Goal: Task Accomplishment & Management: Manage account settings

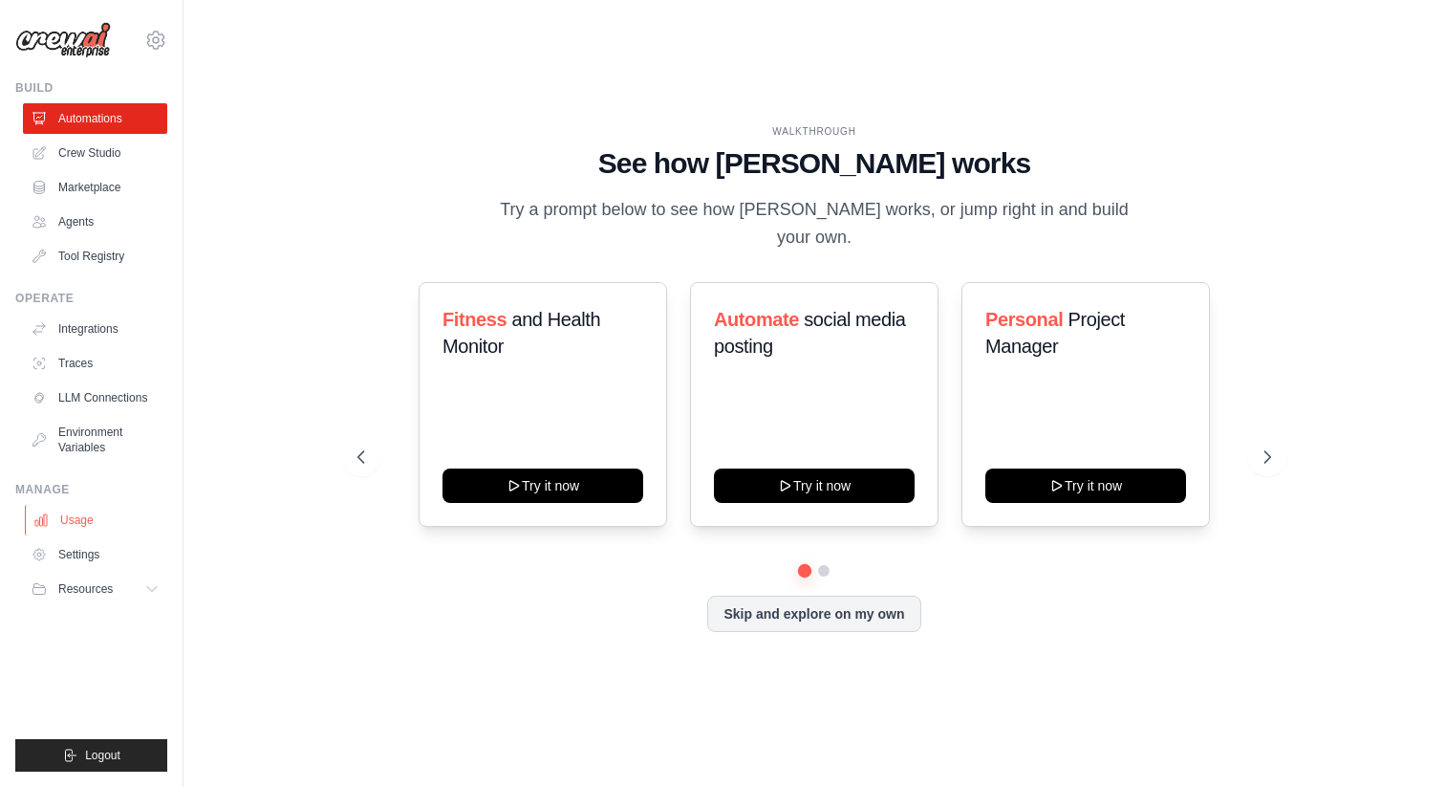
click at [91, 523] on link "Usage" at bounding box center [97, 520] width 144 height 31
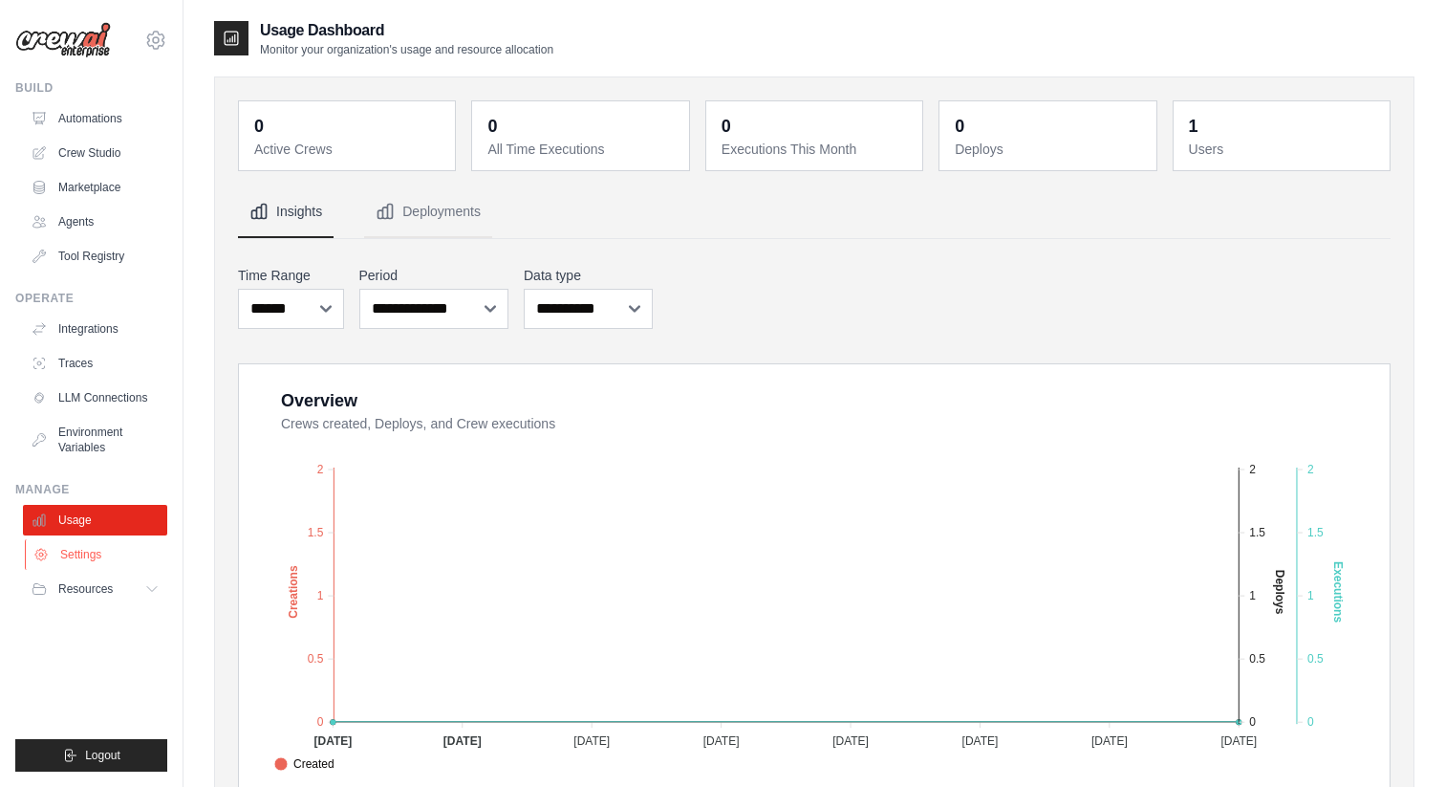
click at [94, 558] on link "Settings" at bounding box center [97, 554] width 144 height 31
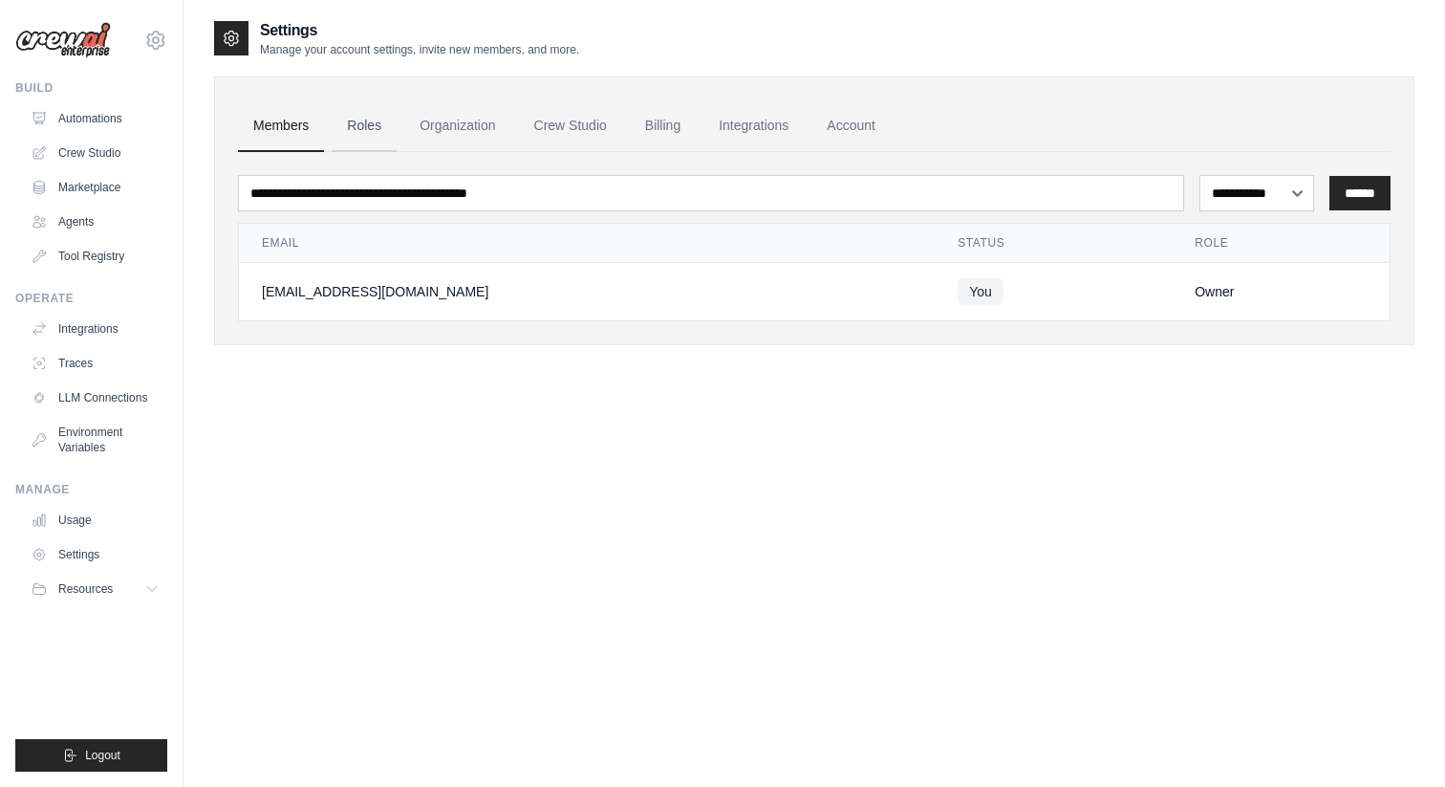
click at [367, 122] on link "Roles" at bounding box center [364, 126] width 65 height 52
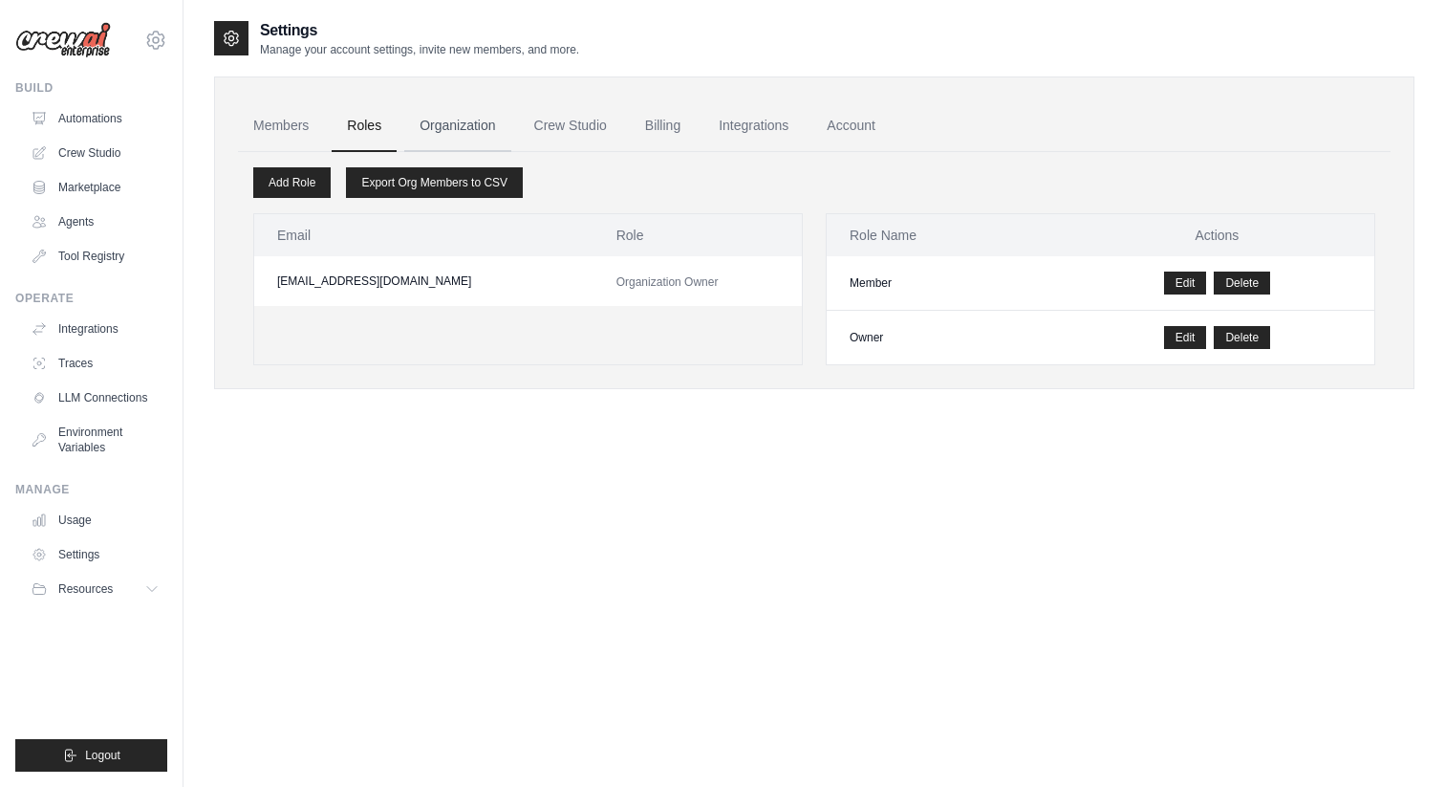
click at [435, 126] on link "Organization" at bounding box center [457, 126] width 106 height 52
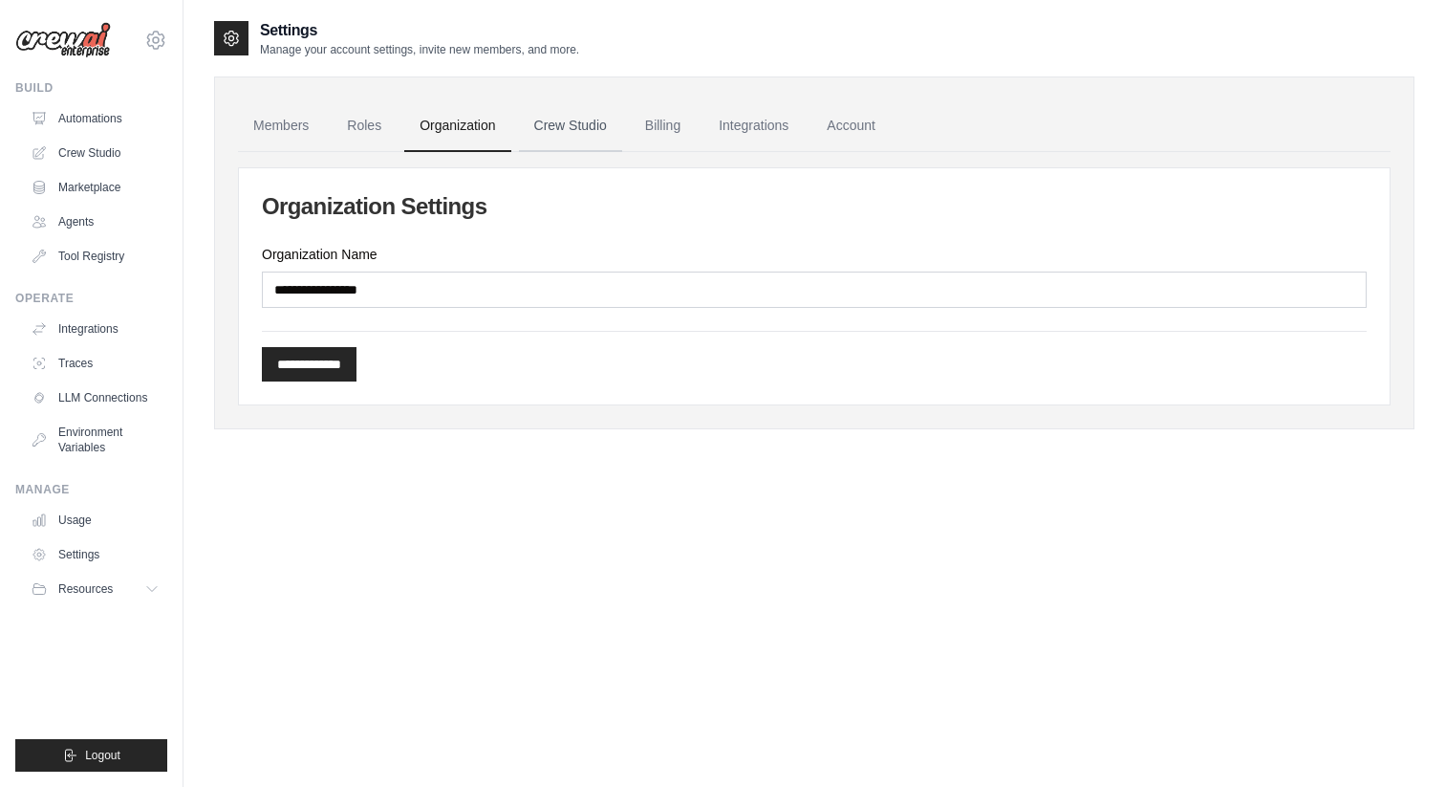
click at [553, 126] on link "Crew Studio" at bounding box center [570, 126] width 103 height 52
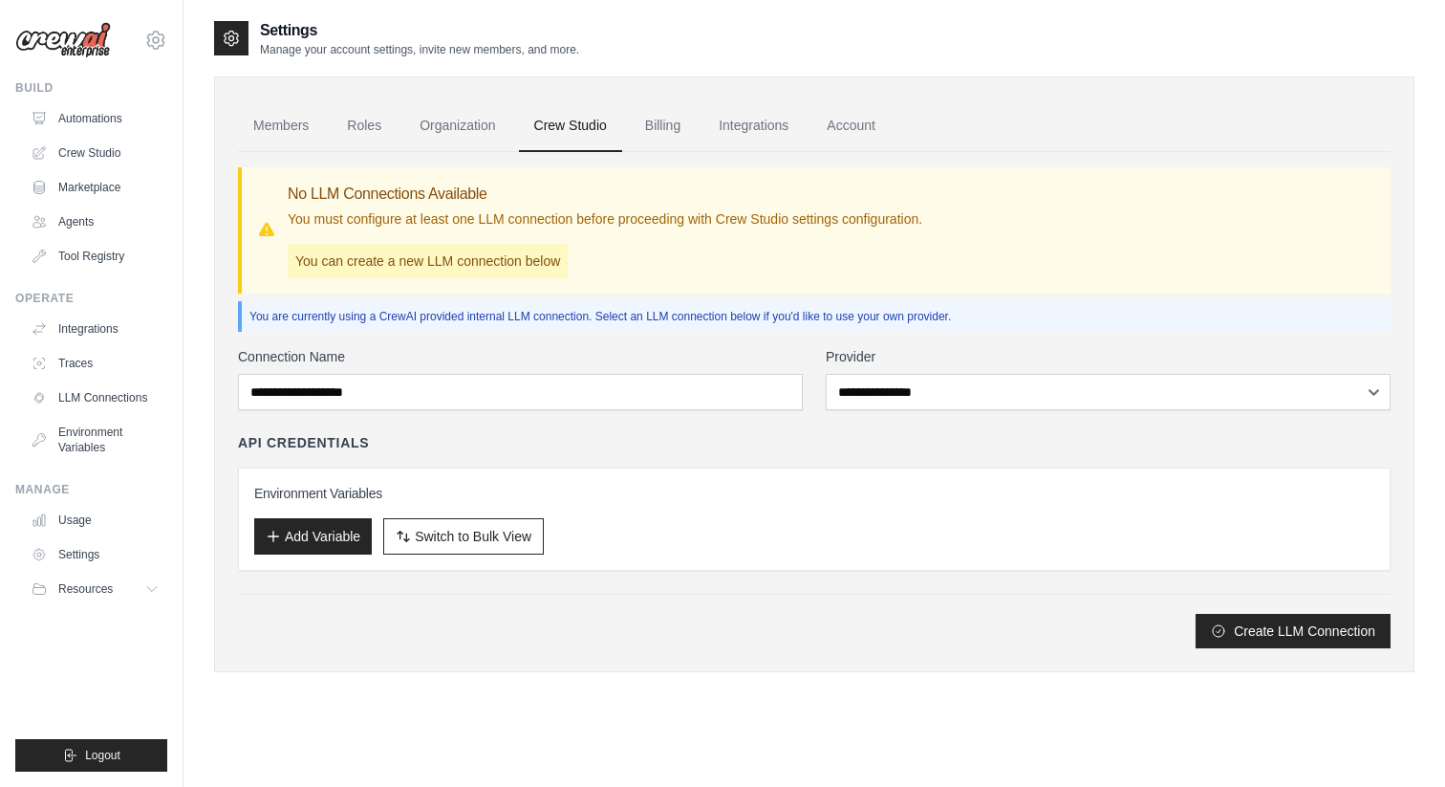
click at [655, 128] on link "Billing" at bounding box center [663, 126] width 66 height 52
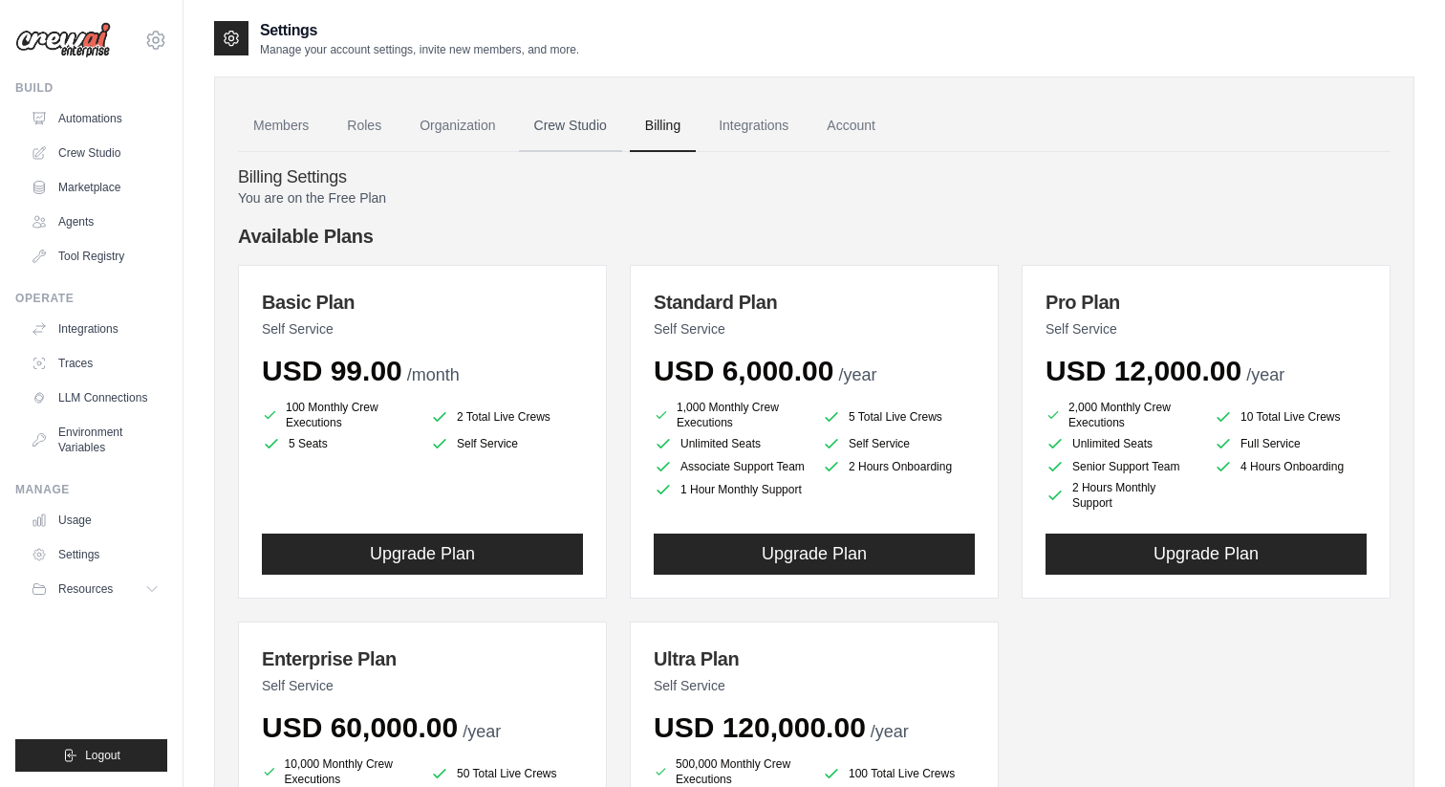
click at [572, 128] on link "Crew Studio" at bounding box center [570, 126] width 103 height 52
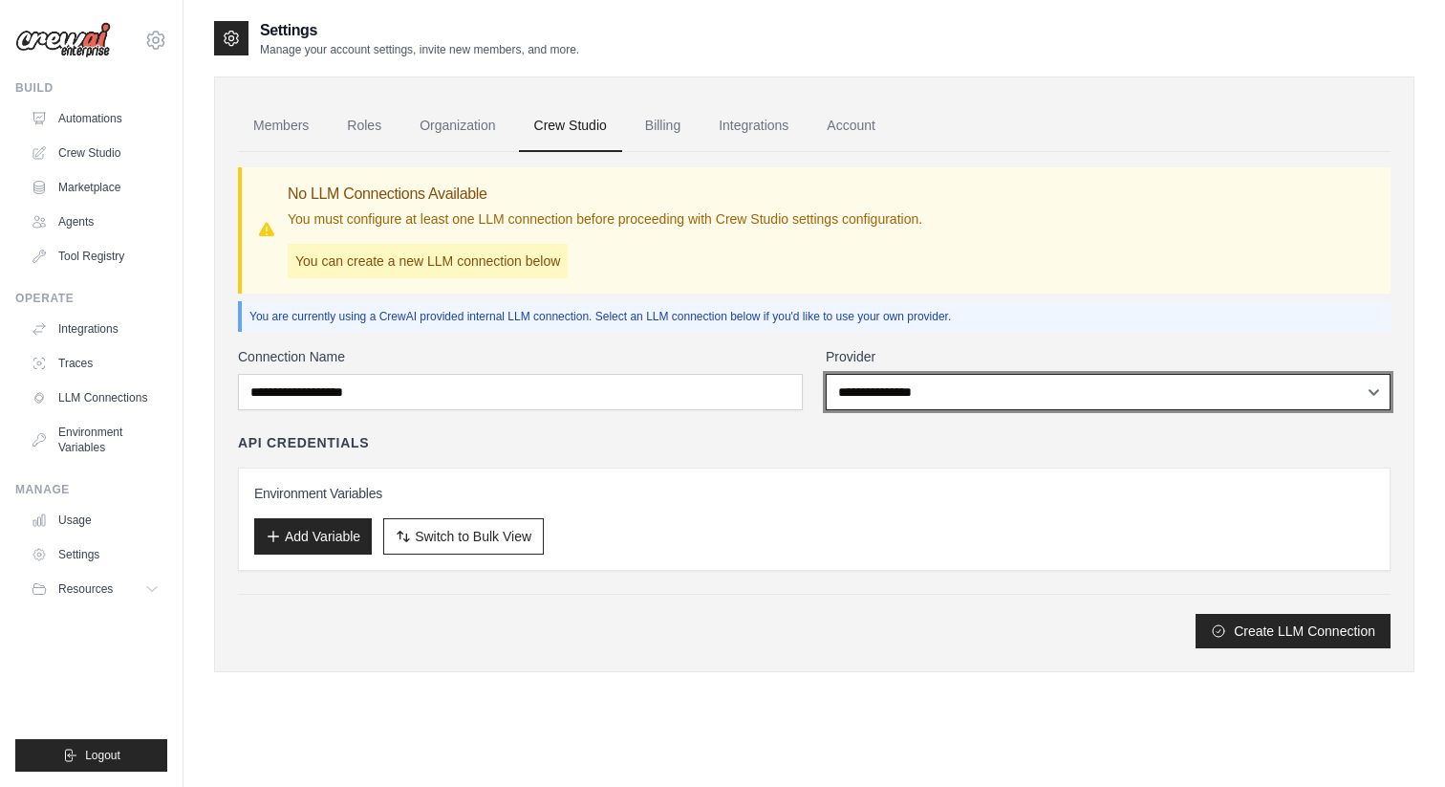
click at [912, 399] on select "**********" at bounding box center [1108, 392] width 565 height 36
select select "******"
click at [826, 374] on select "**********" at bounding box center [1108, 392] width 565 height 36
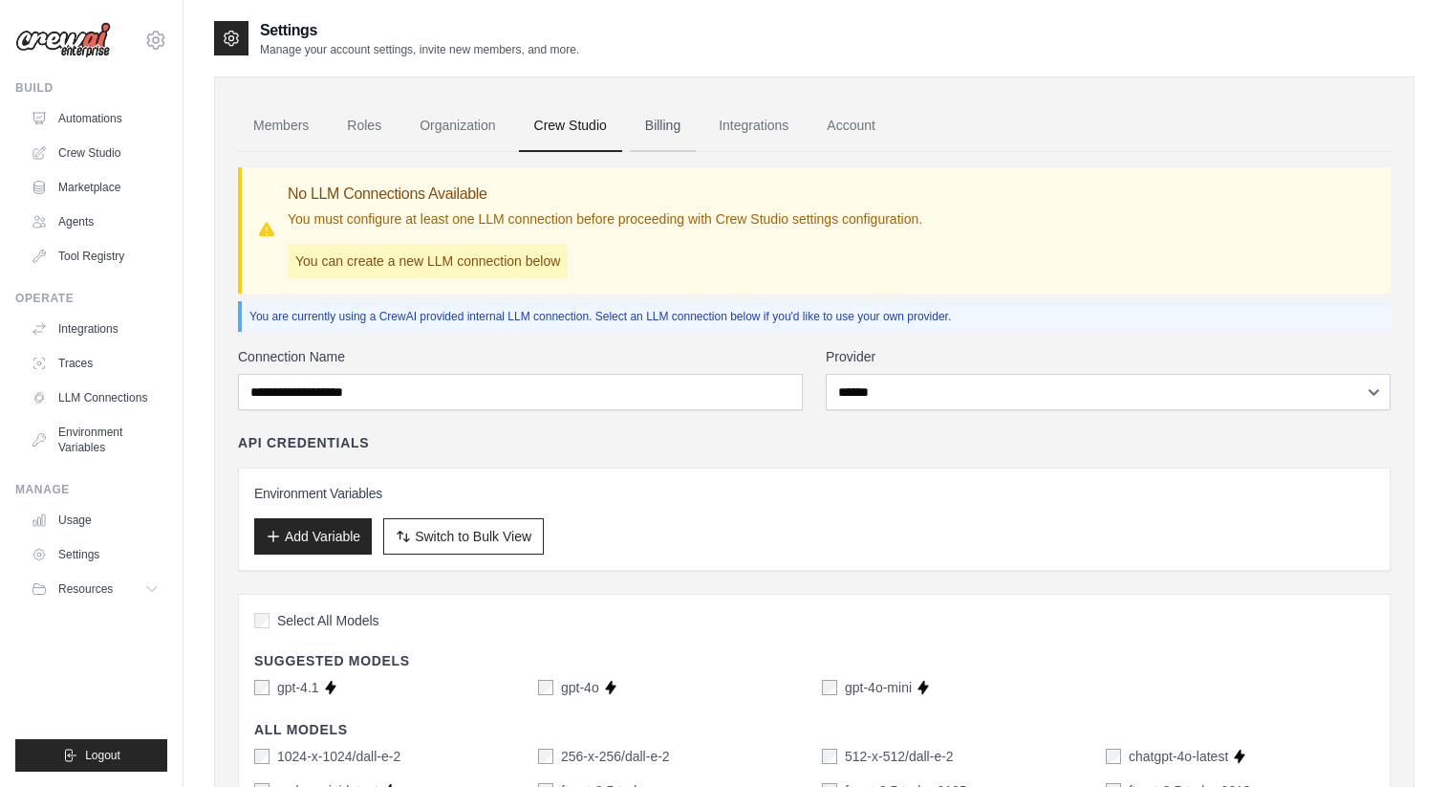
click at [654, 120] on link "Billing" at bounding box center [663, 126] width 66 height 52
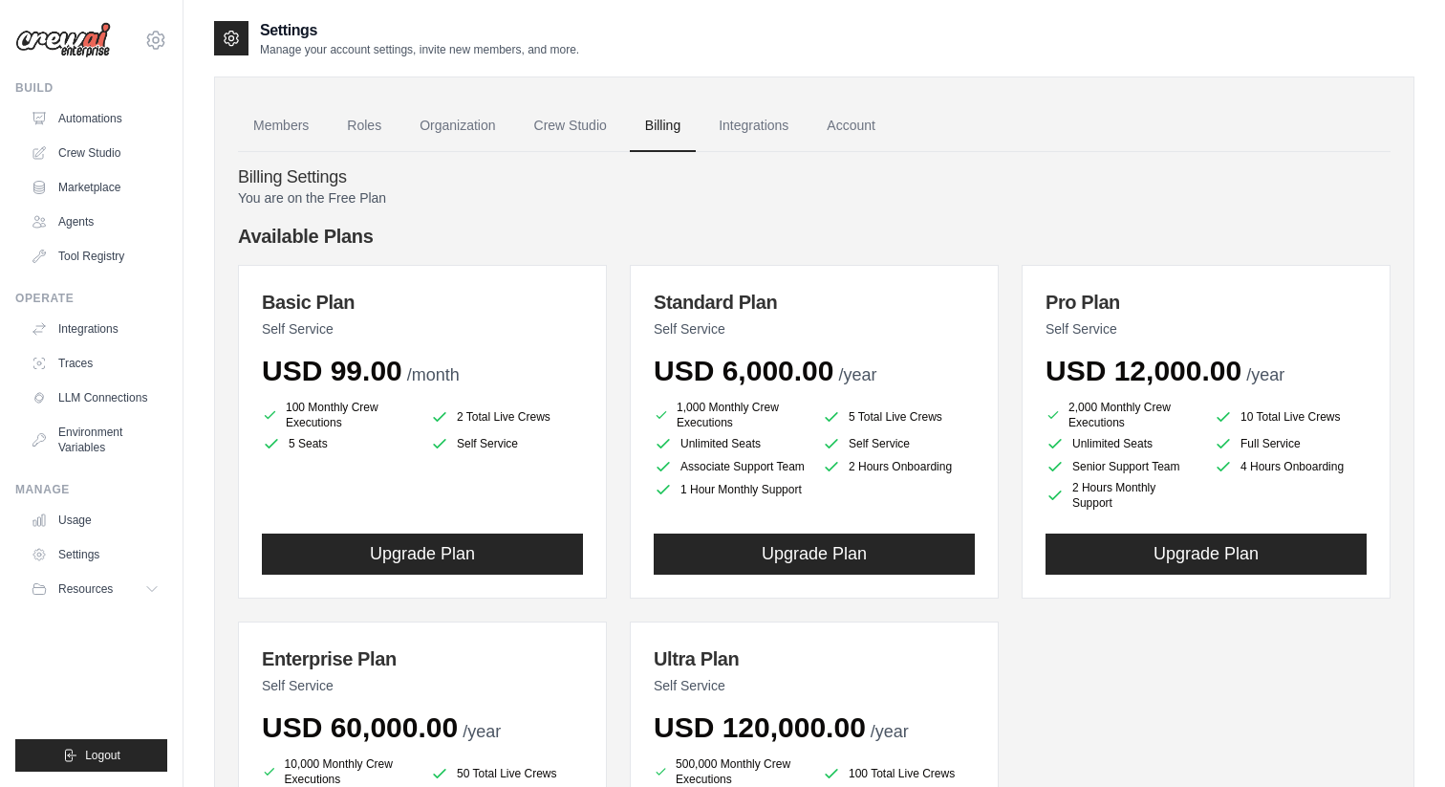
click at [746, 134] on link "Integrations" at bounding box center [754, 126] width 100 height 52
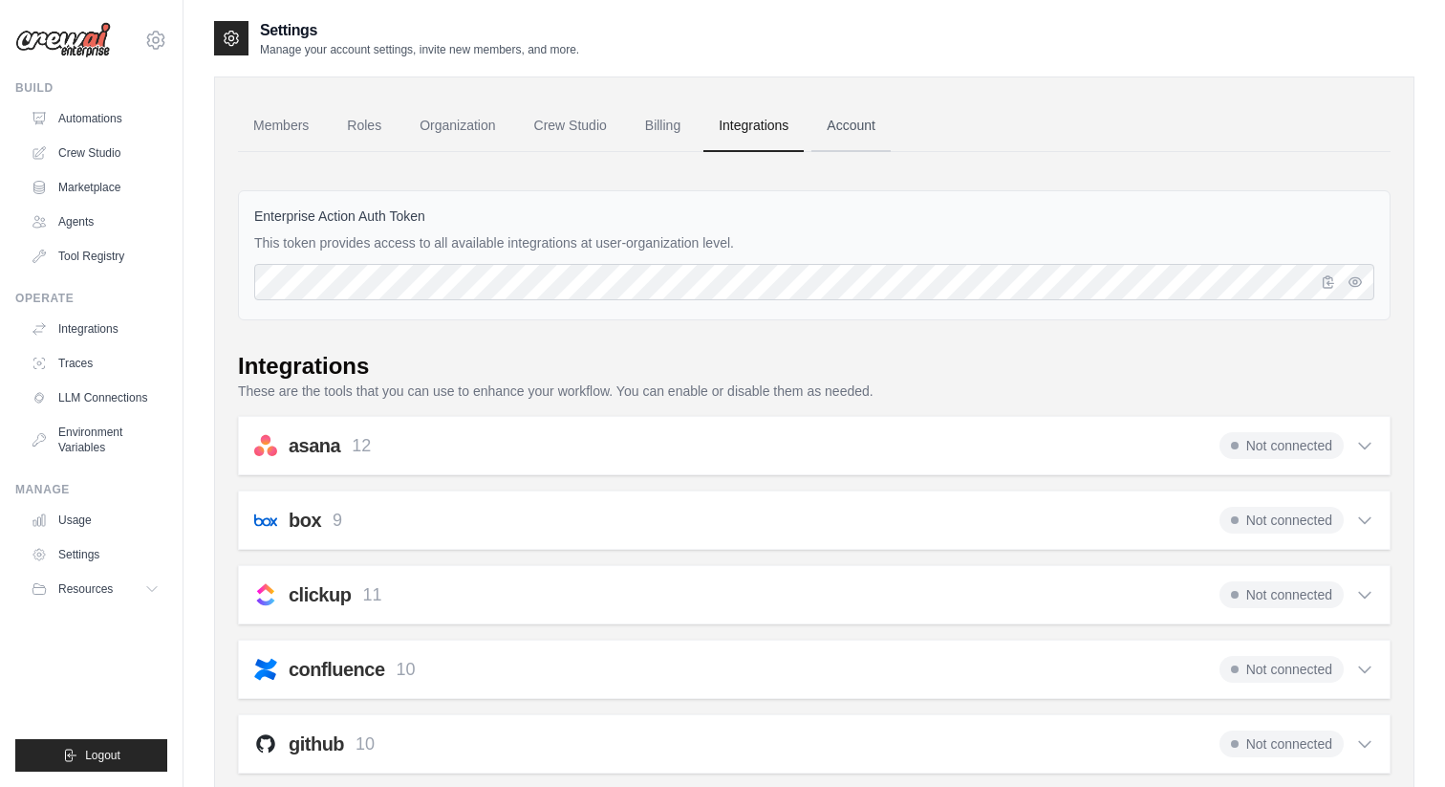
click at [848, 128] on link "Account" at bounding box center [851, 126] width 79 height 52
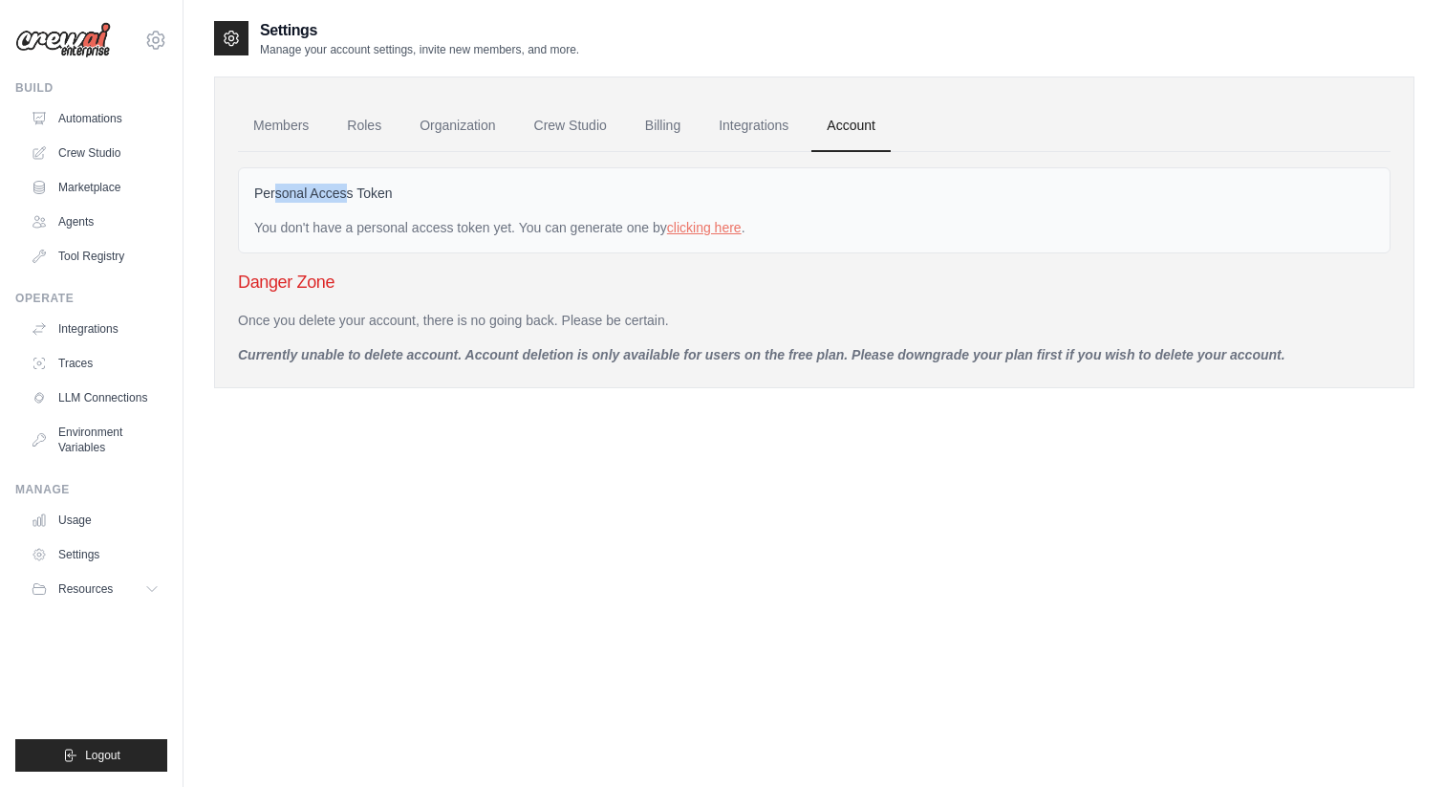
drag, startPoint x: 277, startPoint y: 198, endPoint x: 349, endPoint y: 198, distance: 71.7
click at [349, 198] on label "Personal Access Token" at bounding box center [323, 193] width 139 height 19
drag, startPoint x: 324, startPoint y: 229, endPoint x: 392, endPoint y: 229, distance: 67.9
click at [392, 229] on div "You don't have a personal access token yet. You can generate one by clicking he…" at bounding box center [814, 227] width 1120 height 19
click at [514, 332] on div "Once you delete your account, there is no going back. Please be certain. Curren…" at bounding box center [814, 338] width 1153 height 54
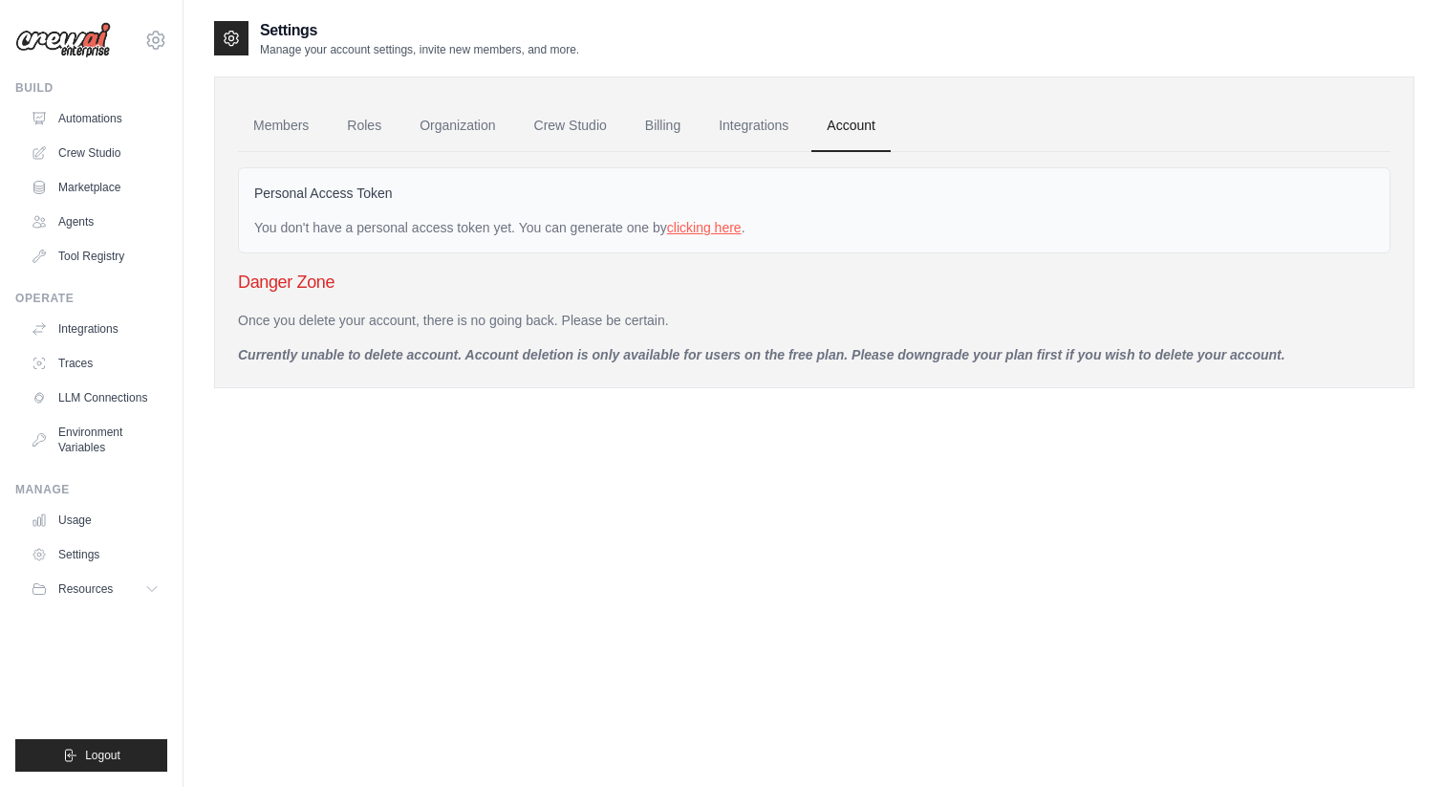
click at [719, 229] on link "clicking here" at bounding box center [704, 227] width 75 height 15
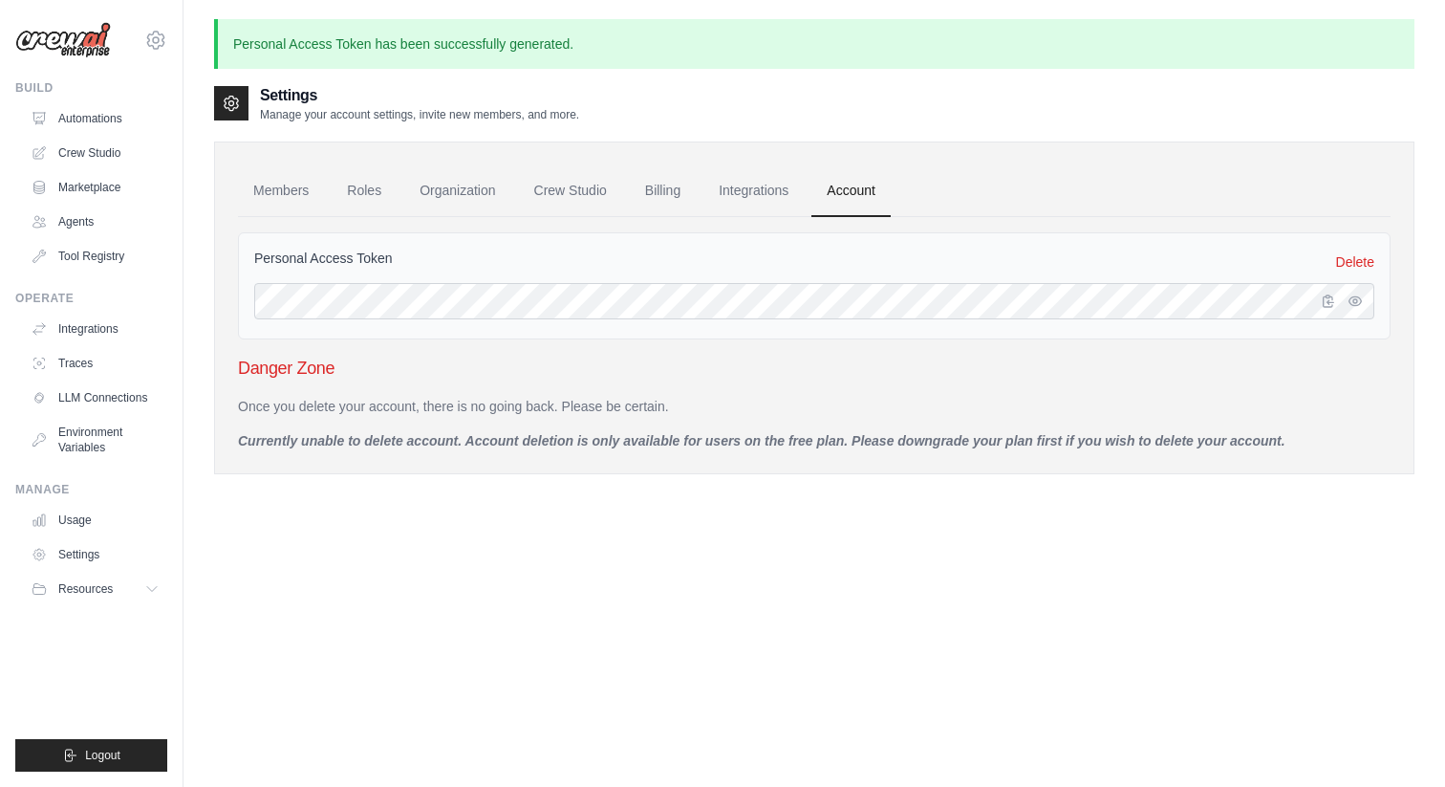
drag, startPoint x: 517, startPoint y: 417, endPoint x: 579, endPoint y: 417, distance: 62.1
click at [579, 417] on div "Once you delete your account, there is no going back. Please be certain. Curren…" at bounding box center [814, 424] width 1153 height 54
click at [602, 429] on div "Once you delete your account, there is no going back. Please be certain. Curren…" at bounding box center [814, 424] width 1153 height 54
click at [441, 50] on p "Personal Access Token has been successfully generated." at bounding box center [814, 44] width 1201 height 50
click at [1354, 301] on icon "button" at bounding box center [1356, 300] width 4 height 4
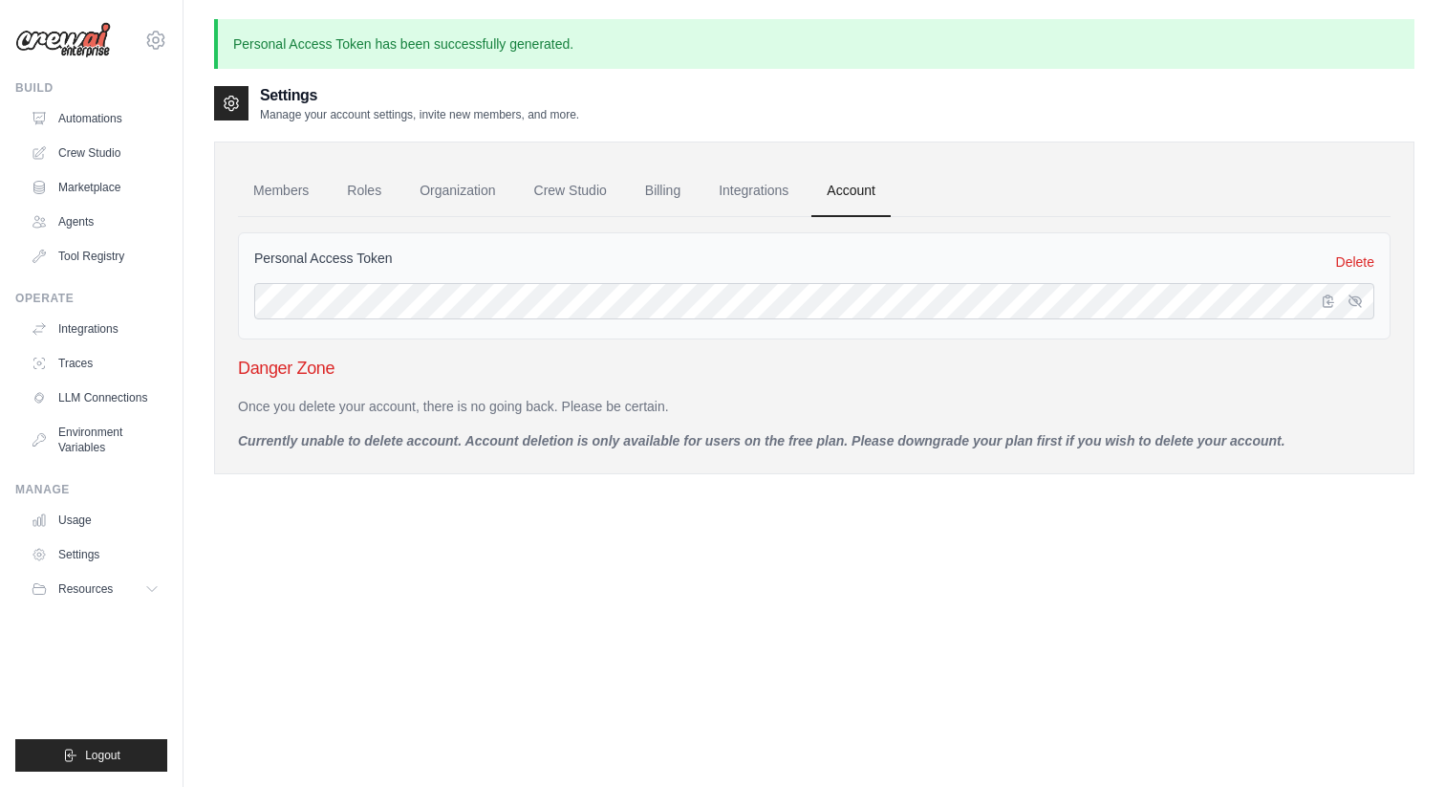
click at [1145, 236] on div "Personal Access Token Delete" at bounding box center [814, 285] width 1153 height 107
click at [93, 148] on link "Crew Studio" at bounding box center [97, 153] width 144 height 31
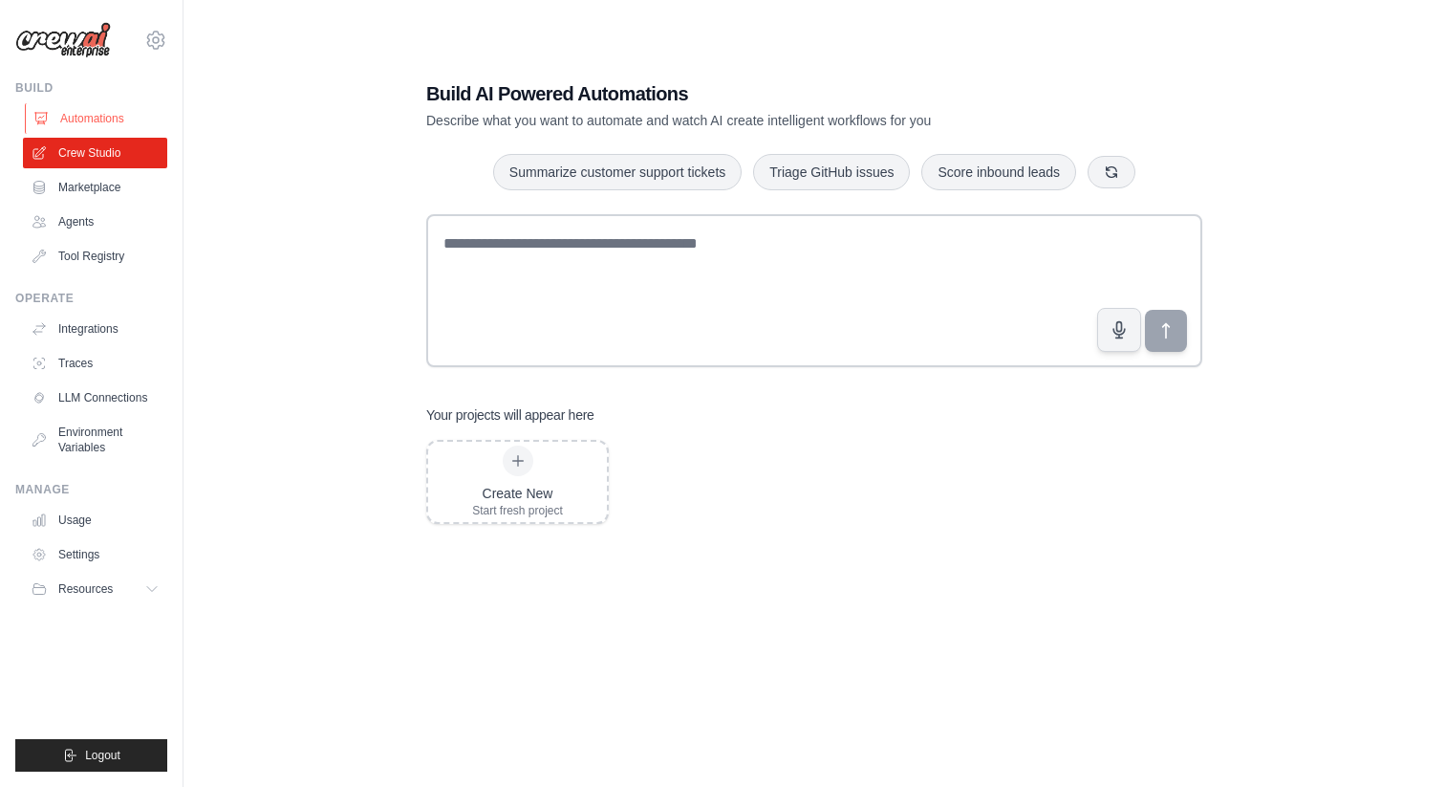
click at [104, 116] on link "Automations" at bounding box center [97, 118] width 144 height 31
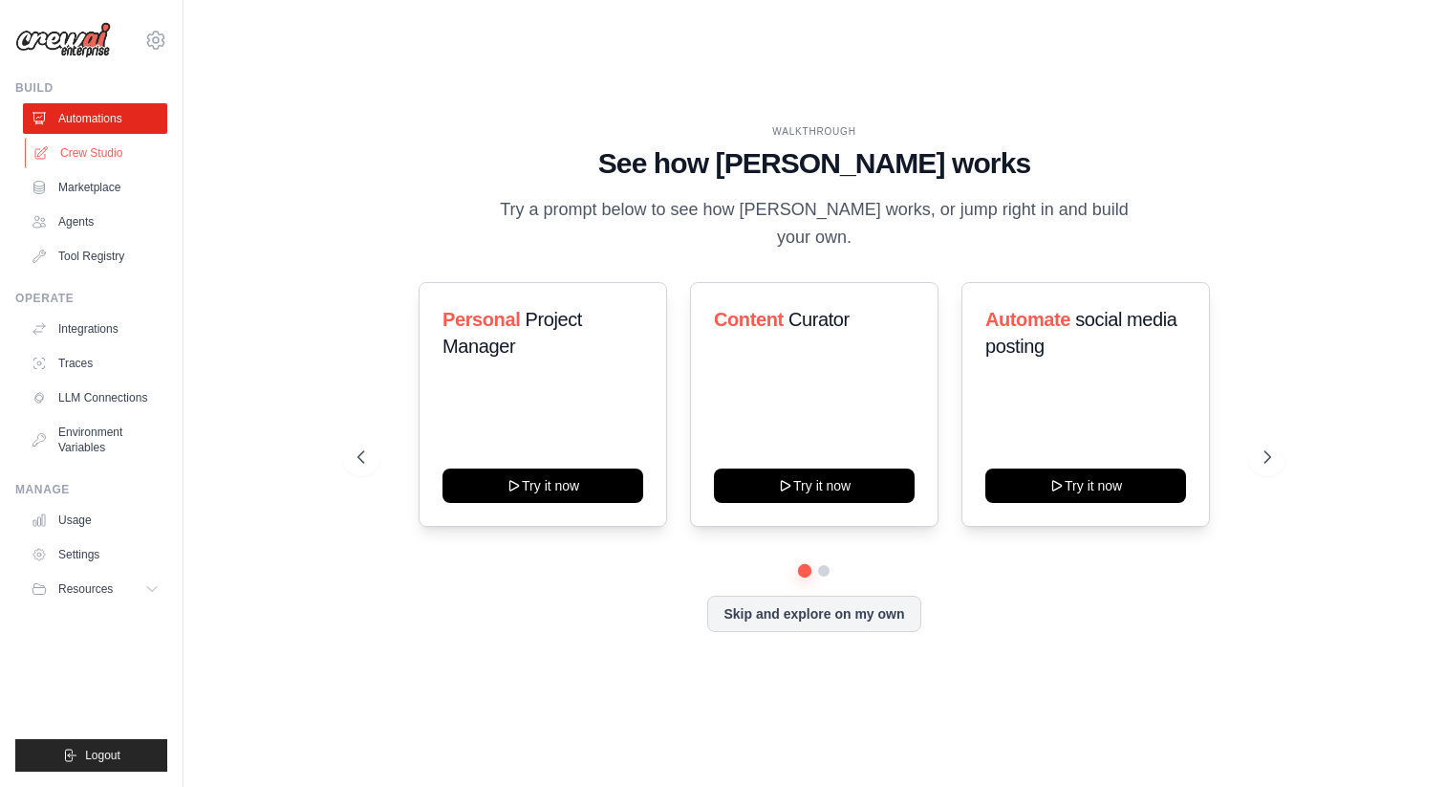
click at [94, 150] on link "Crew Studio" at bounding box center [97, 153] width 144 height 31
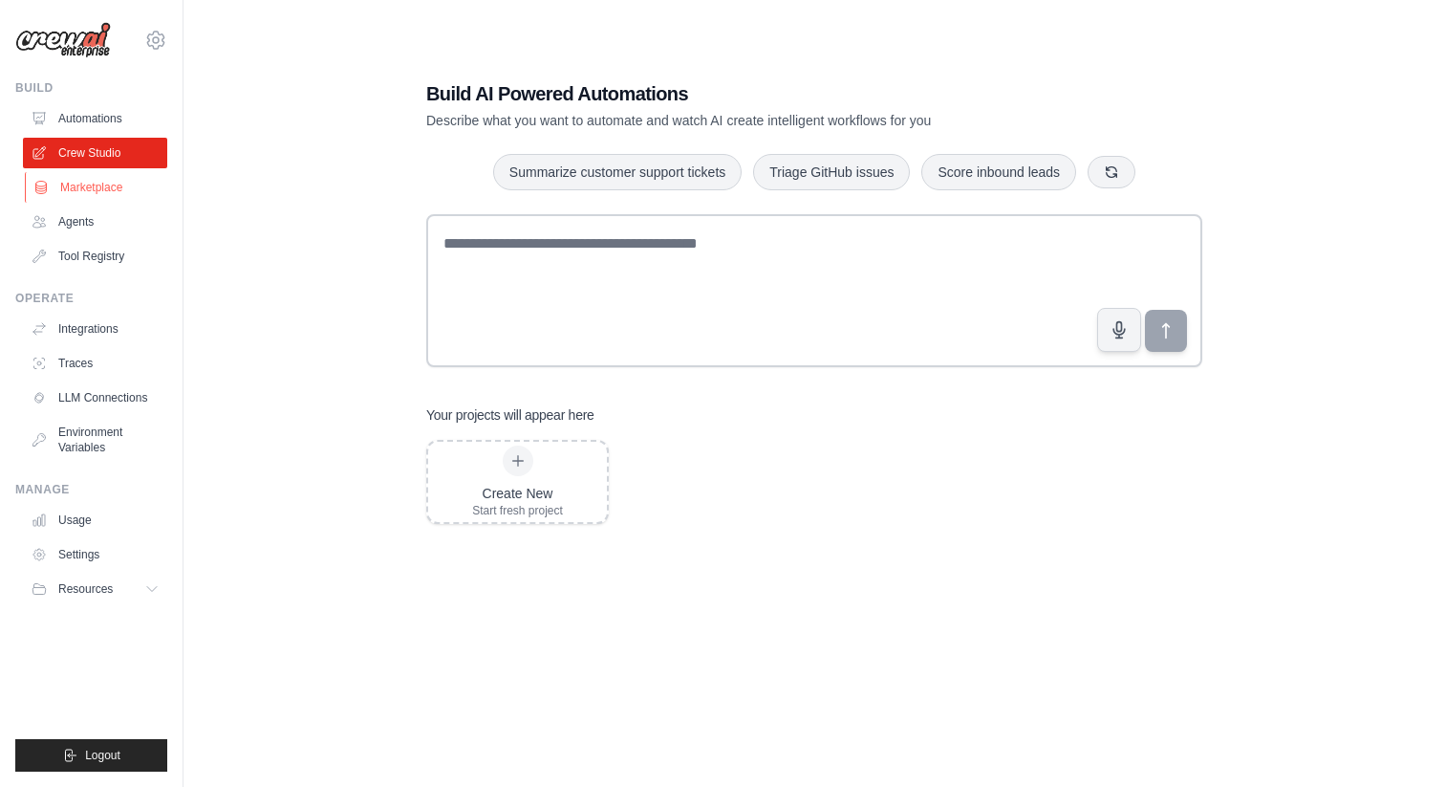
click at [84, 184] on link "Marketplace" at bounding box center [97, 187] width 144 height 31
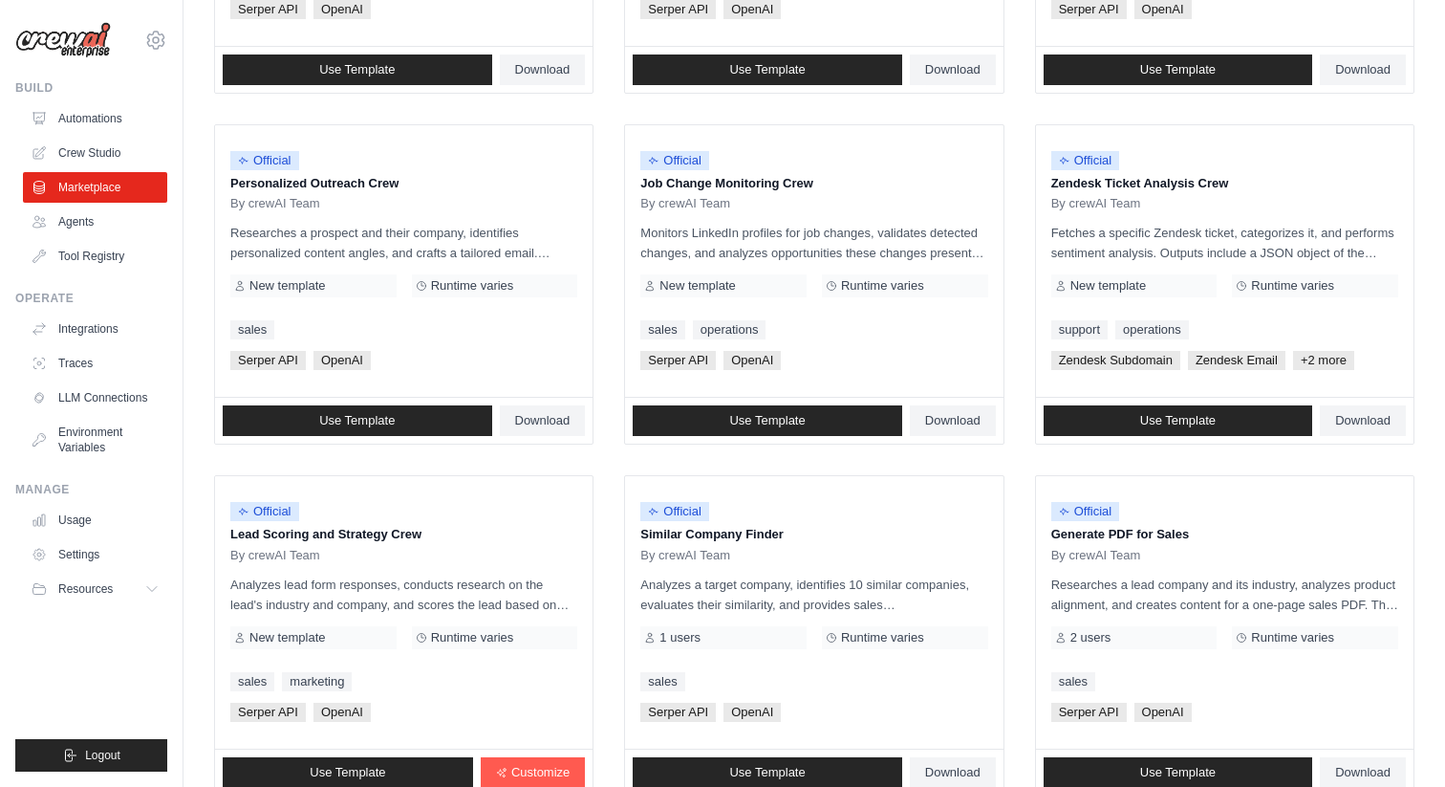
scroll to position [985, 0]
